Goal: Understand process/instructions: Learn how to perform a task or action

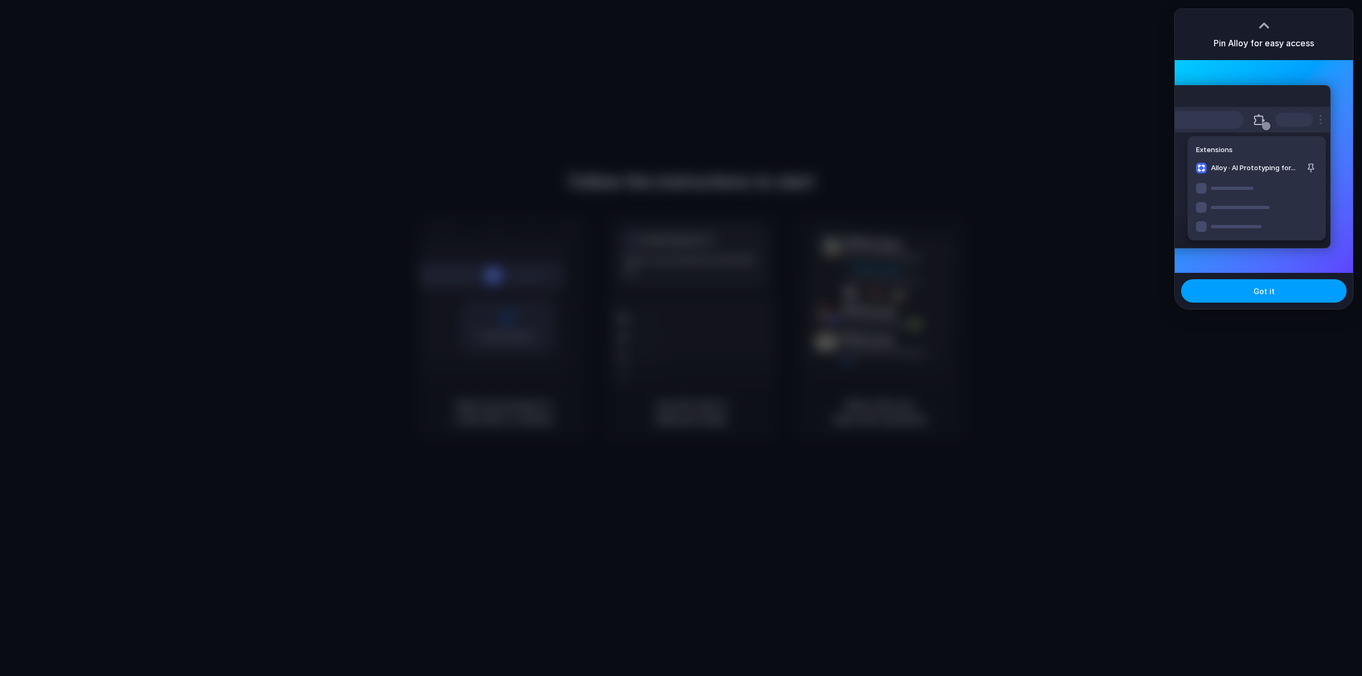
click at [1225, 288] on button "Got it" at bounding box center [1263, 290] width 165 height 23
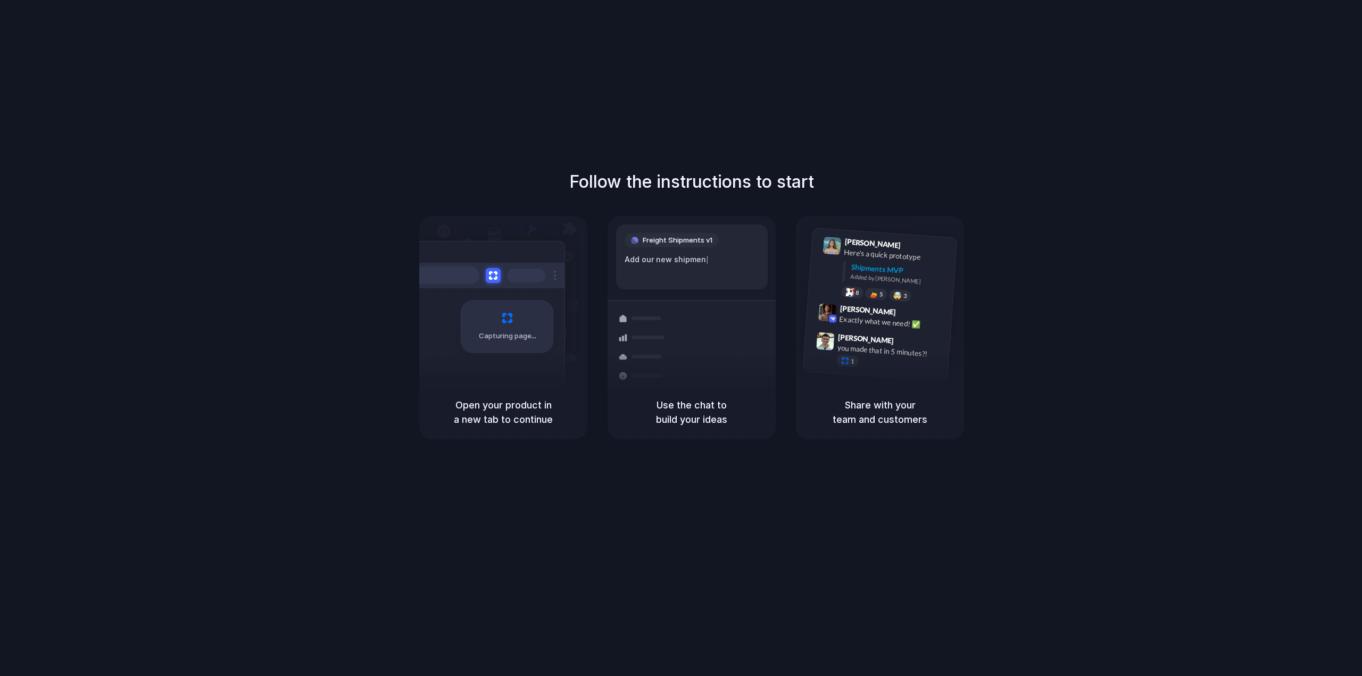
click at [613, 180] on h1 "Follow the instructions to start" at bounding box center [691, 182] width 245 height 26
drag, startPoint x: 1046, startPoint y: 46, endPoint x: 1014, endPoint y: 40, distance: 32.4
click at [1040, 45] on div "Follow the instructions to start Capturing page Open your product in a new tab …" at bounding box center [691, 348] width 1383 height 697
